Goal: Task Accomplishment & Management: Manage account settings

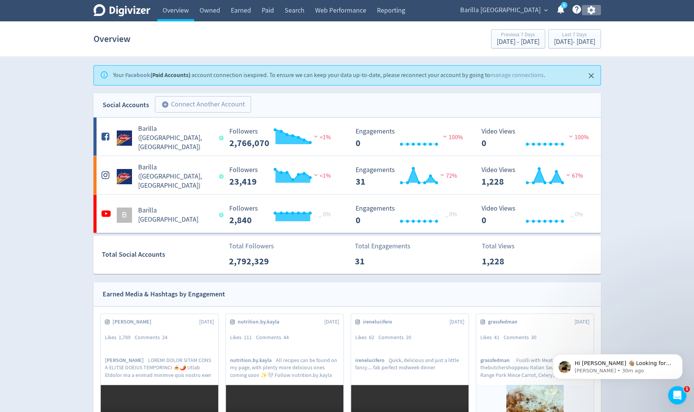
click at [593, 9] on icon "button" at bounding box center [592, 10] width 8 height 8
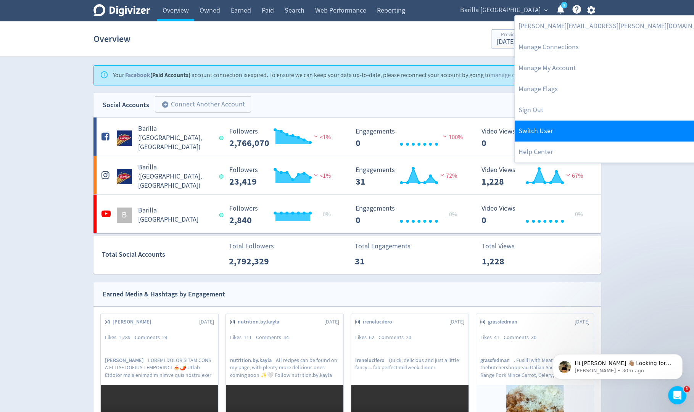
click at [543, 124] on link "Switch User" at bounding box center [617, 131] width 204 height 21
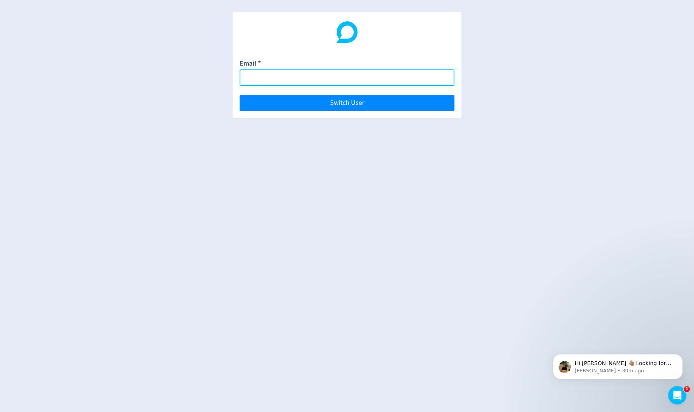
click at [432, 78] on input "Email *" at bounding box center [347, 77] width 215 height 16
paste input "[EMAIL_ADDRESS][DOMAIN_NAME]"
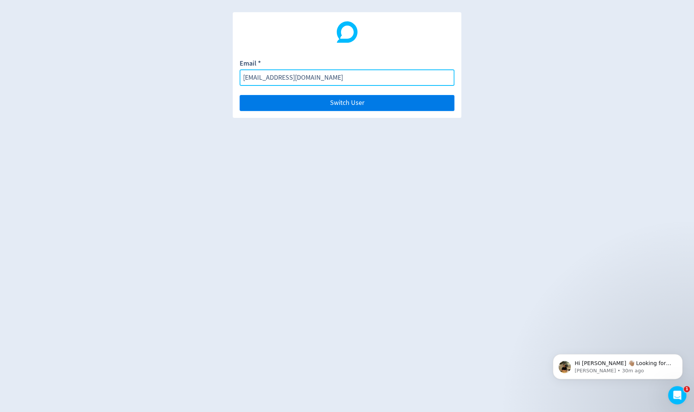
type input "[EMAIL_ADDRESS][DOMAIN_NAME]"
click at [424, 103] on button "Switch User" at bounding box center [347, 103] width 215 height 16
